Goal: Transaction & Acquisition: Book appointment/travel/reservation

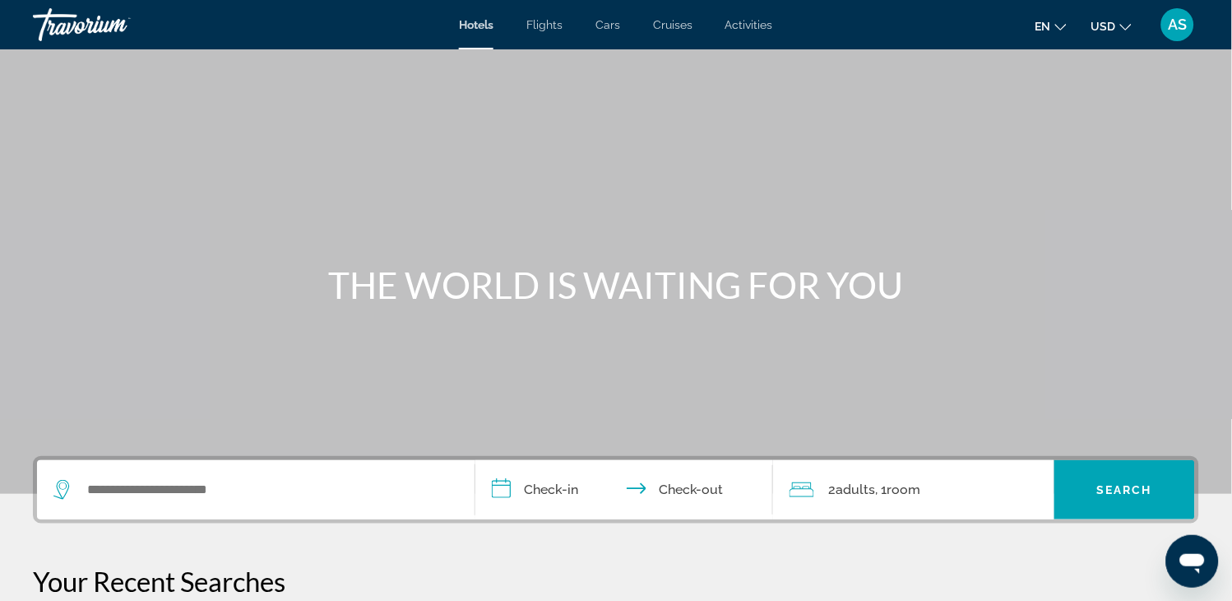
click at [553, 18] on span "Flights" at bounding box center [544, 24] width 36 height 13
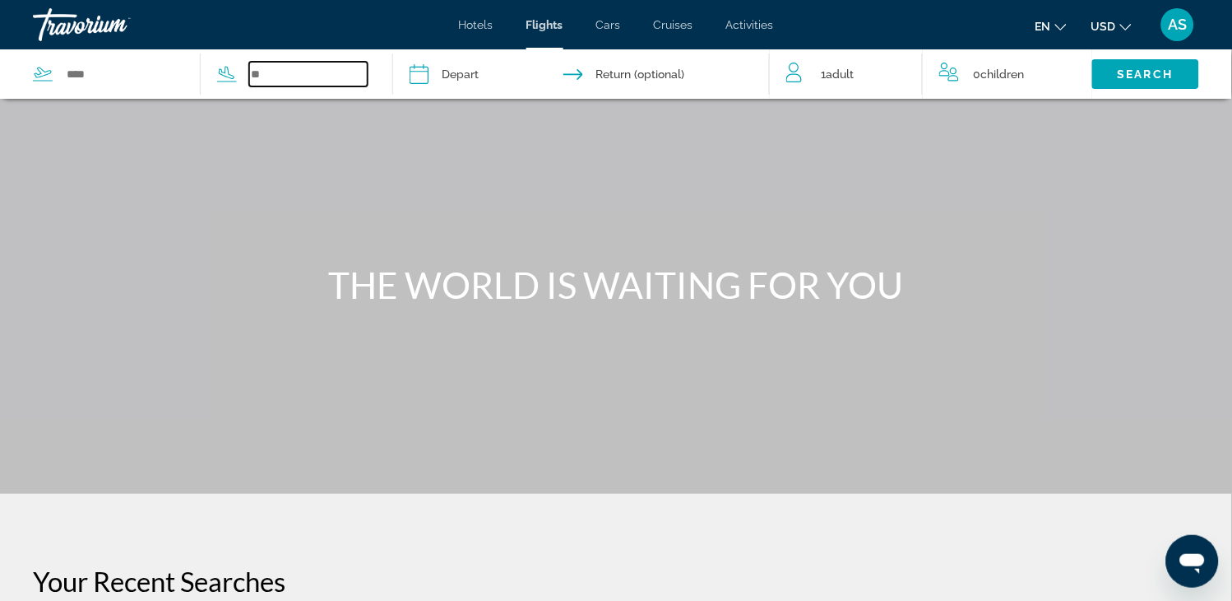
click at [293, 77] on input "Search widget" at bounding box center [308, 74] width 118 height 25
click at [116, 70] on input "Search widget" at bounding box center [124, 74] width 118 height 25
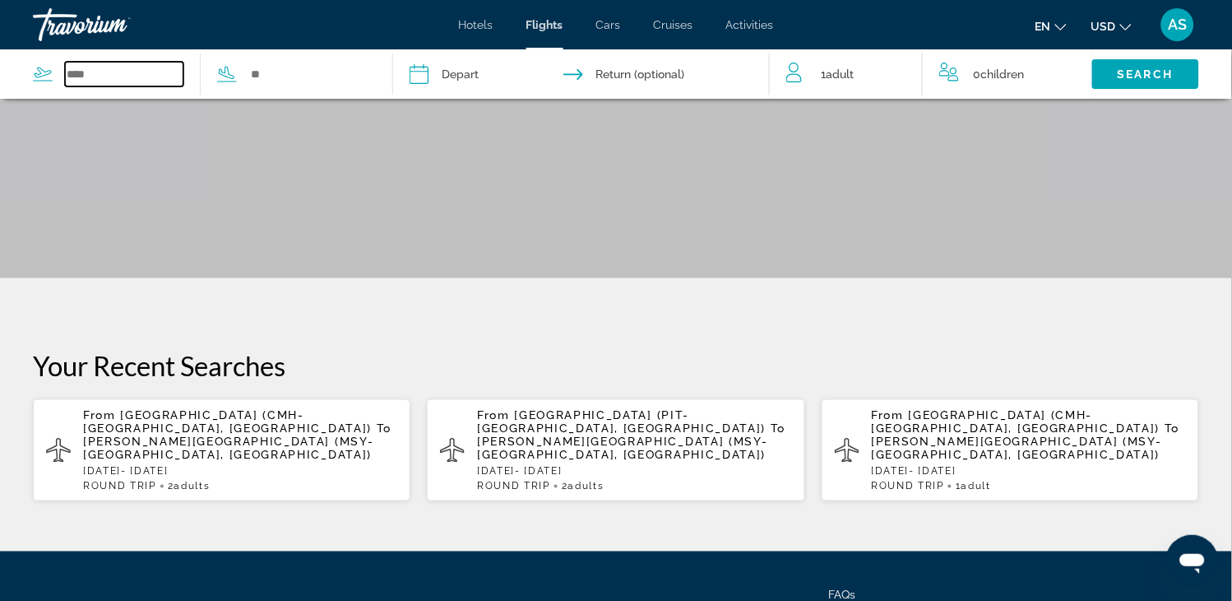
scroll to position [233, 0]
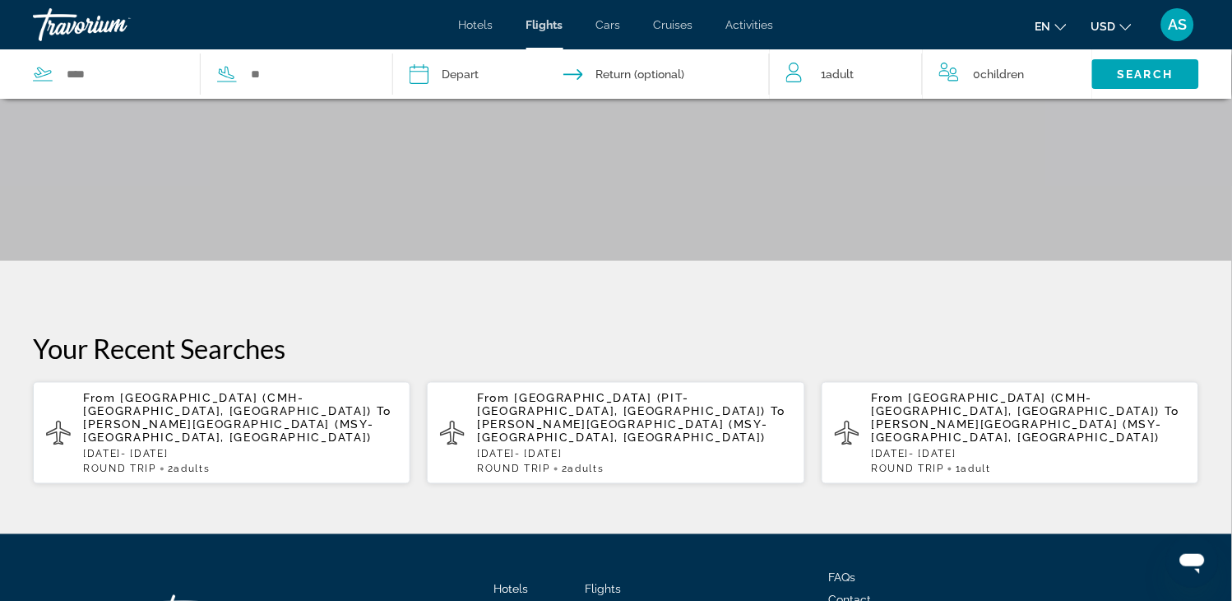
click at [298, 396] on span "Port Columbus Intl Airport (CMH-Columbus, United States of America)" at bounding box center [227, 404] width 289 height 26
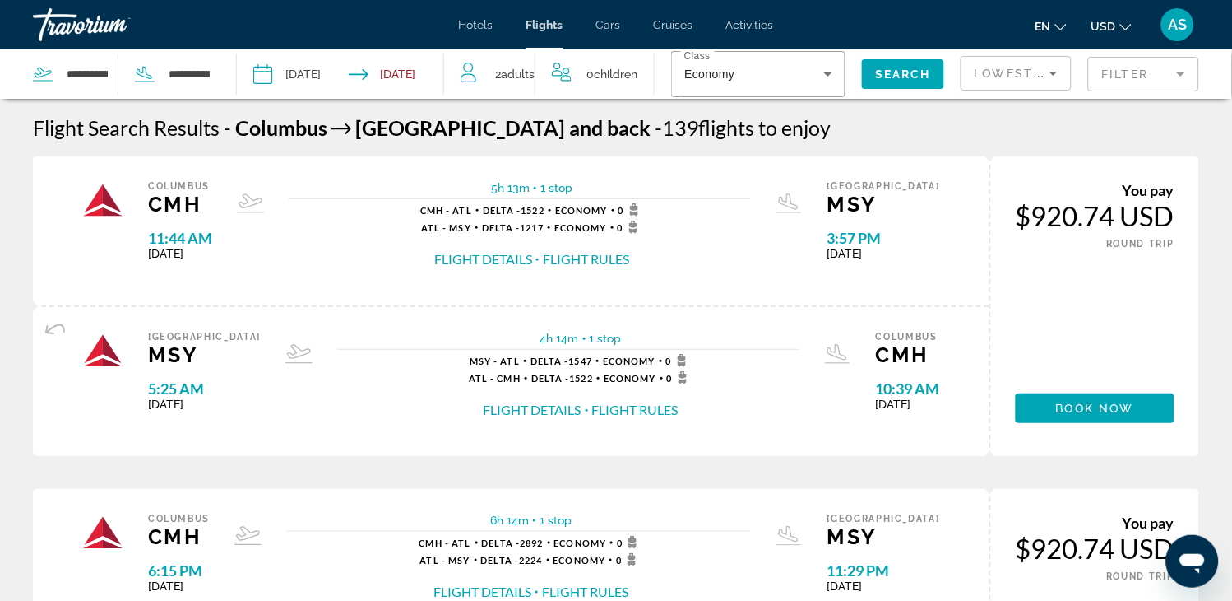
click at [318, 68] on input "Depart date: Sep 25, 2025" at bounding box center [300, 76] width 102 height 54
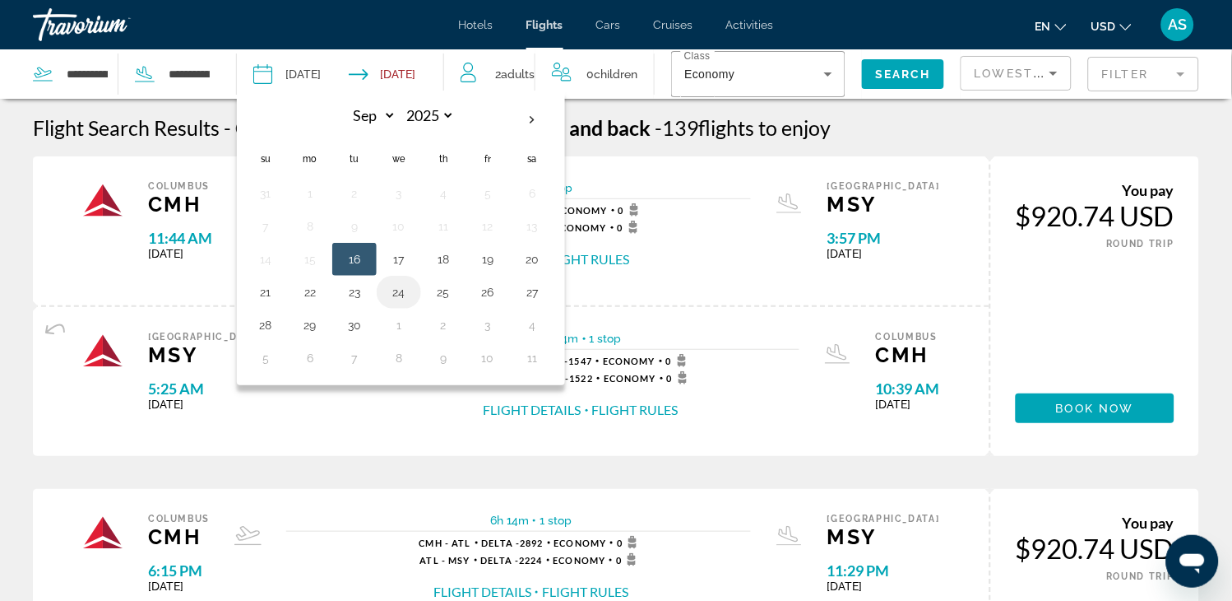
click at [398, 294] on button "24" at bounding box center [399, 292] width 26 height 23
type input "**********"
select select "*"
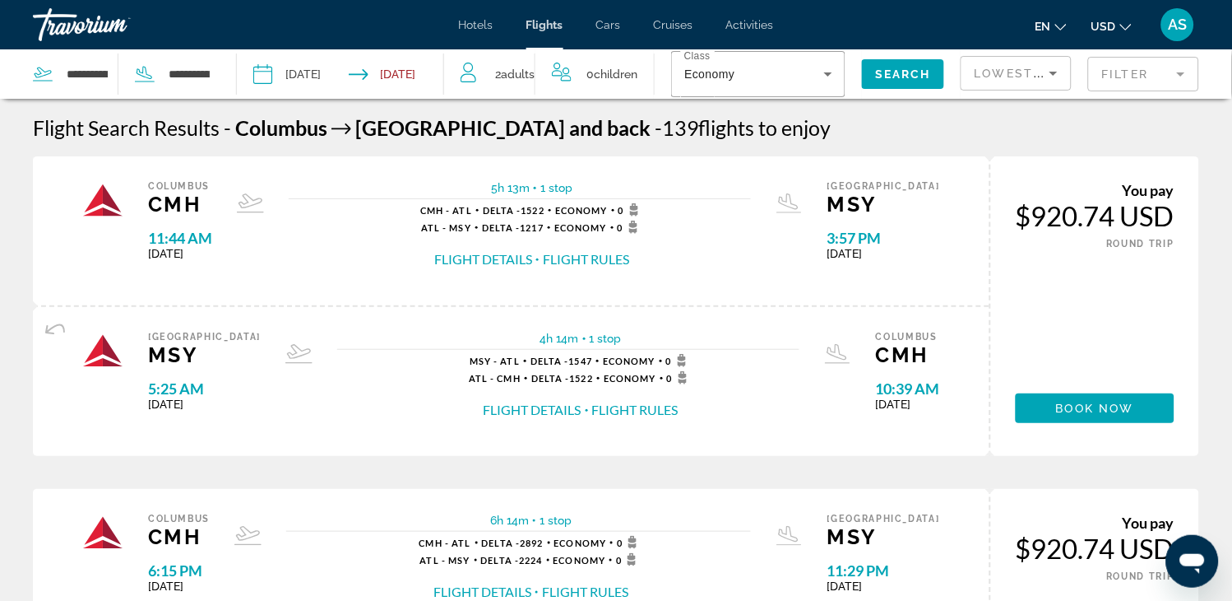
click at [434, 81] on input "Return date: Sep 28, 2025" at bounding box center [400, 76] width 102 height 54
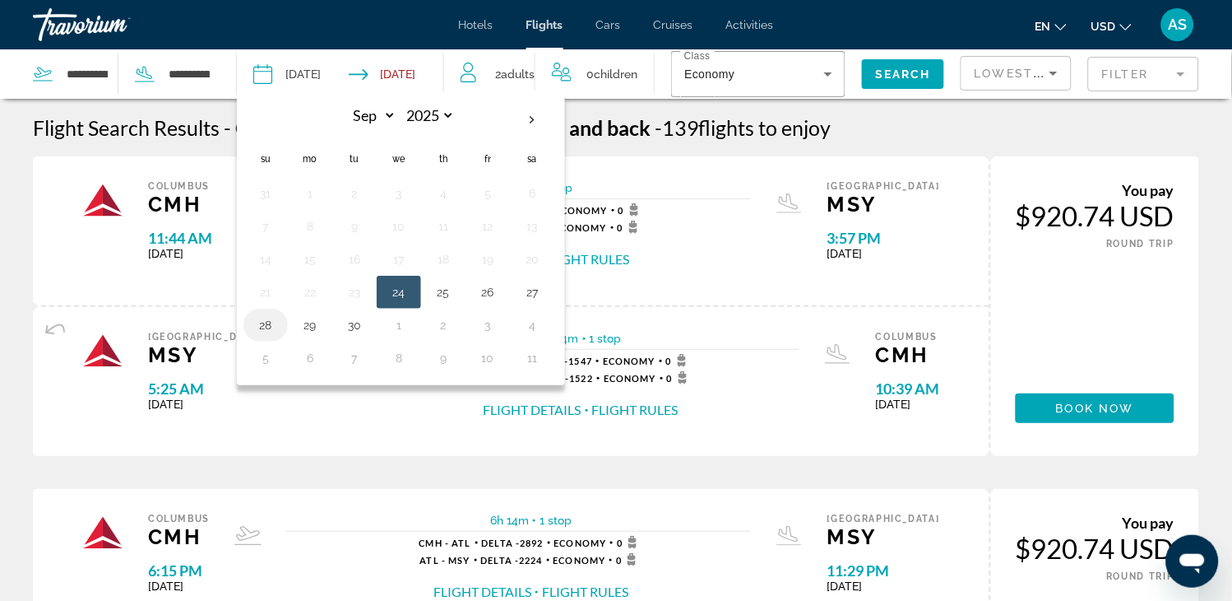
click at [257, 326] on button "28" at bounding box center [266, 324] width 26 height 23
type input "**********"
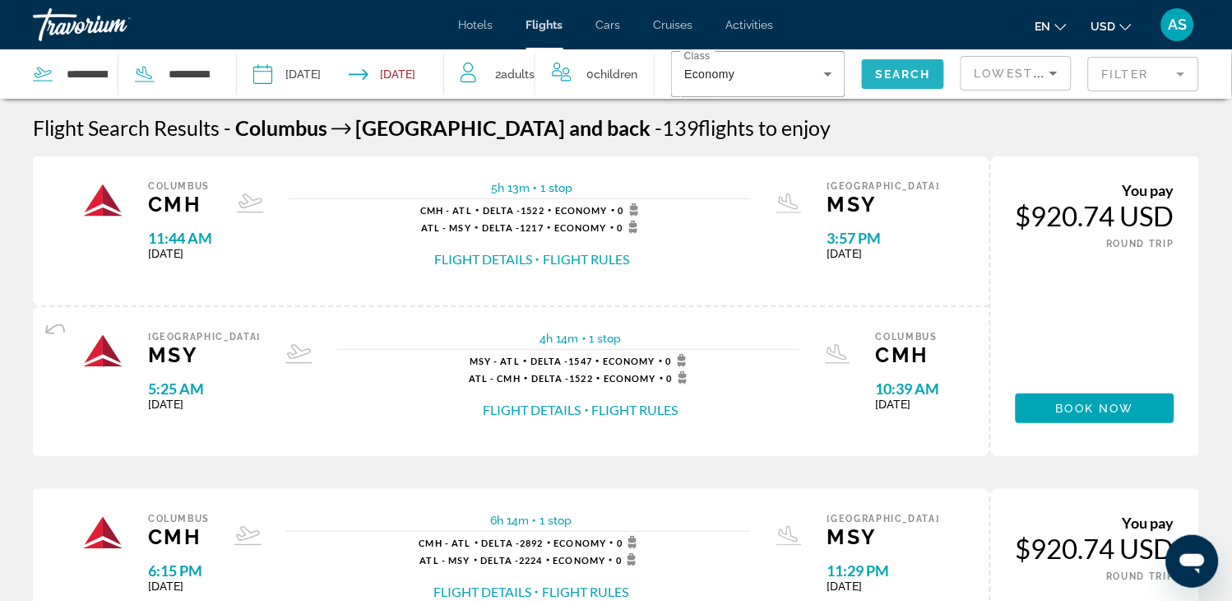
click at [902, 70] on span "Search" at bounding box center [903, 73] width 56 height 13
